Goal: Transaction & Acquisition: Purchase product/service

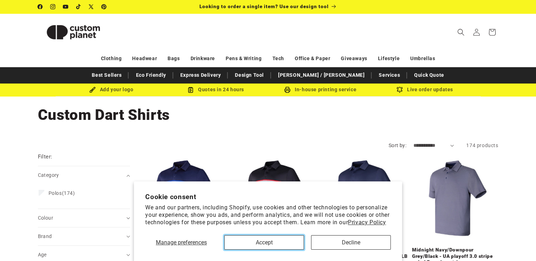
click at [294, 248] on button "Accept" at bounding box center [264, 242] width 80 height 15
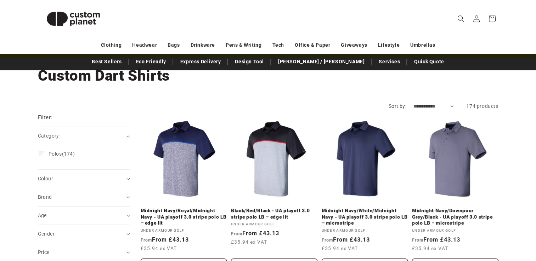
scroll to position [58, 0]
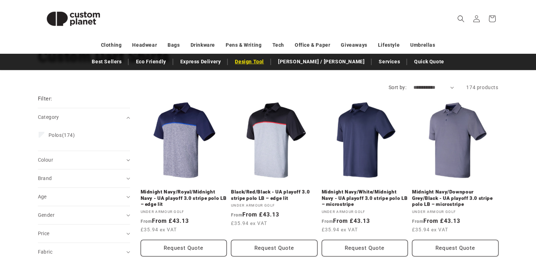
click at [267, 64] on link "Design Tool" at bounding box center [249, 62] width 36 height 12
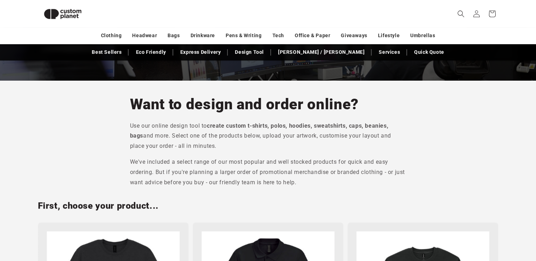
scroll to position [167, 0]
